Goal: Check status: Check status

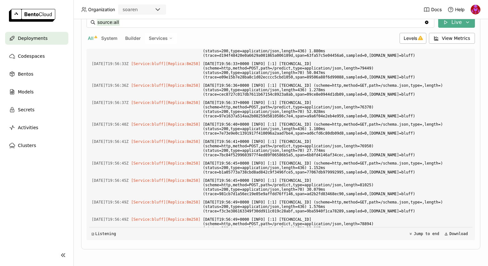
scroll to position [17635, 0]
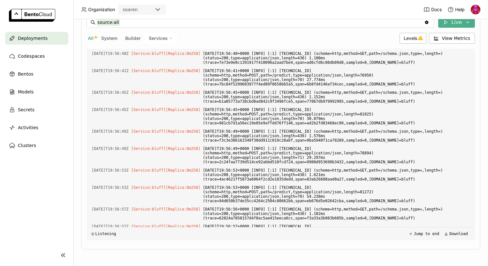
click at [194, 238] on div "◰ Listening Jump to end Download" at bounding box center [280, 233] width 383 height 13
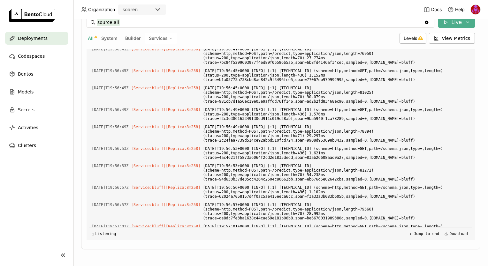
scroll to position [17630, 0]
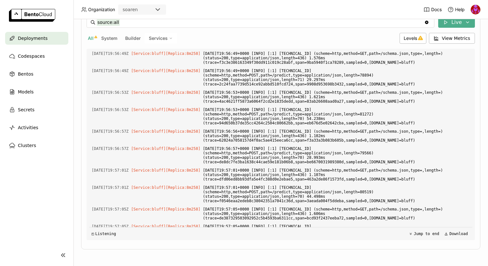
drag, startPoint x: 192, startPoint y: 238, endPoint x: 133, endPoint y: 240, distance: 59.1
drag, startPoint x: 133, startPoint y: 240, endPoint x: 79, endPoint y: 242, distance: 54.4
click at [79, 242] on div "Deployments > zp-overbid-bluff-[DATE]-dev zp-overbid-bluff-[DATE]-dev Running L…" at bounding box center [280, 142] width 415 height 247
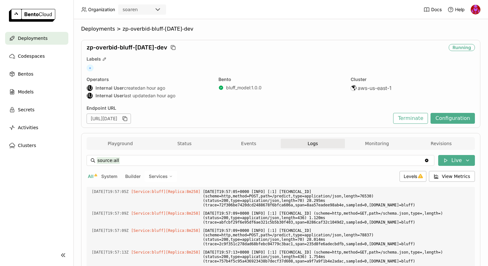
scroll to position [0, 0]
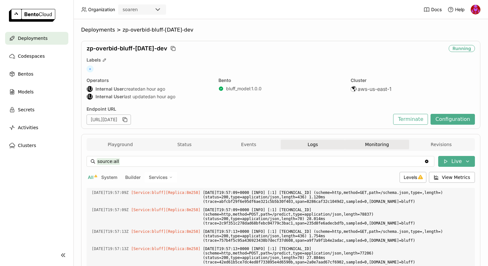
click at [362, 141] on button "Monitoring" at bounding box center [377, 145] width 64 height 10
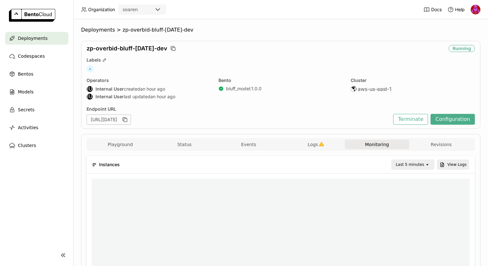
scroll to position [5, 5]
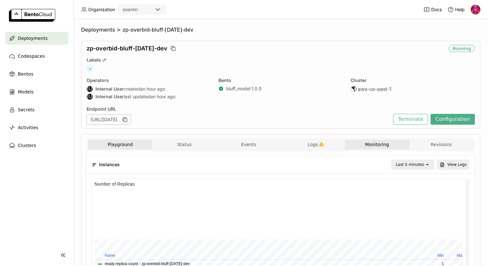
click at [116, 145] on button "Playground" at bounding box center [120, 145] width 64 height 10
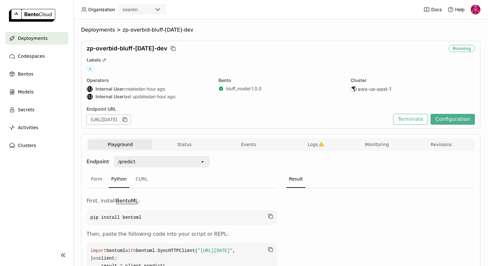
drag, startPoint x: 261, startPoint y: 27, endPoint x: 238, endPoint y: 26, distance: 23.1
click at [238, 26] on div "Deployments > zp-overbid-bluff-[DATE]-dev zp-overbid-bluff-[DATE]-dev Running L…" at bounding box center [280, 142] width 415 height 247
drag, startPoint x: 222, startPoint y: 28, endPoint x: 219, endPoint y: 27, distance: 3.5
click at [219, 27] on ol "Deployments > zp-overbid-bluff-sept25-dev" at bounding box center [280, 30] width 399 height 6
drag, startPoint x: 223, startPoint y: 19, endPoint x: 206, endPoint y: 24, distance: 17.4
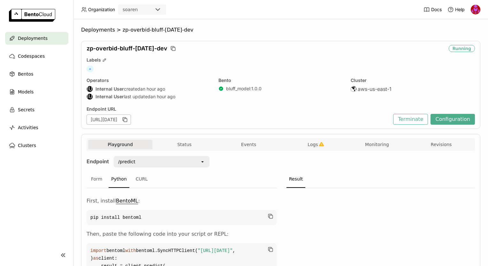
click at [206, 24] on div "Deployments > zp-overbid-bluff-[DATE]-dev zp-overbid-bluff-[DATE]-dev Running L…" at bounding box center [280, 142] width 415 height 247
click at [138, 30] on span "zp-overbid-bluff-[DATE]-dev" at bounding box center [158, 30] width 71 height 6
click at [89, 27] on span "Deployments" at bounding box center [98, 30] width 34 height 6
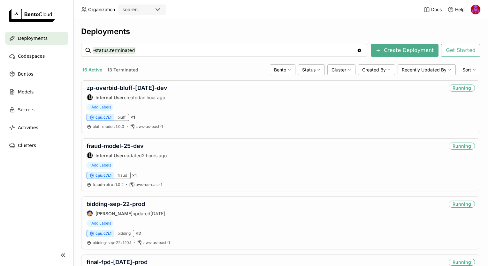
drag, startPoint x: 197, startPoint y: 12, endPoint x: 174, endPoint y: 24, distance: 25.4
click at [184, 12] on header "Organization soaren Docs Help" at bounding box center [244, 9] width 488 height 19
click at [142, 88] on link "zp-overbid-bluff-[DATE]-dev" at bounding box center [127, 88] width 81 height 7
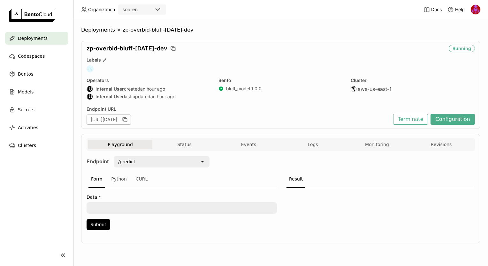
click at [461, 29] on ol "Deployments > zp-overbid-bluff-sept25-dev" at bounding box center [280, 30] width 399 height 6
click at [306, 141] on button "Logs" at bounding box center [313, 145] width 64 height 10
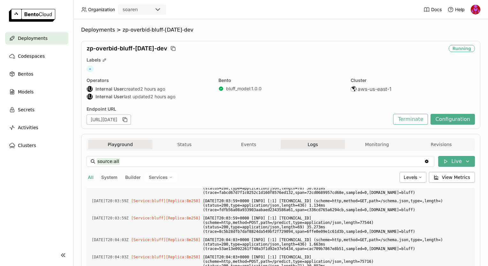
click at [114, 142] on button "Playground" at bounding box center [120, 145] width 64 height 10
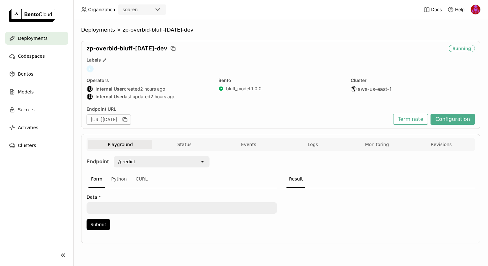
drag, startPoint x: 231, startPoint y: 37, endPoint x: 221, endPoint y: 33, distance: 11.3
click at [221, 33] on ol "Deployments > zp-overbid-bluff-sept25-dev" at bounding box center [280, 30] width 399 height 6
